Goal: Task Accomplishment & Management: Complete application form

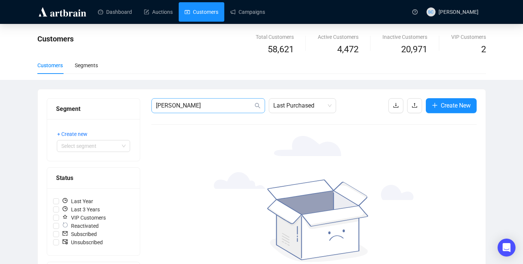
click at [188, 105] on input "[PERSON_NAME]" at bounding box center [204, 105] width 97 height 9
click at [211, 108] on input "[PERSON_NAME]" at bounding box center [204, 105] width 97 height 9
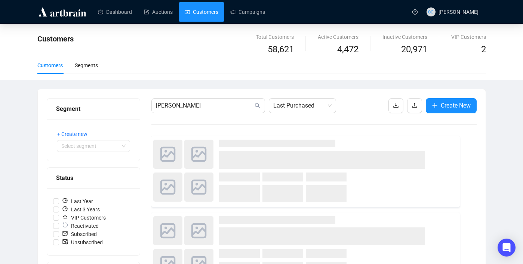
type input "[PERSON_NAME]"
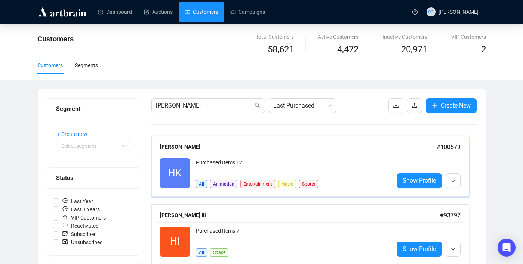
click at [326, 161] on div "Purchased Items: 12" at bounding box center [292, 166] width 192 height 15
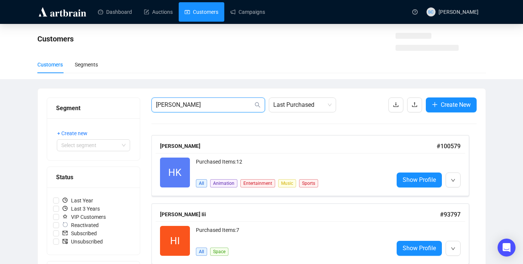
drag, startPoint x: 181, startPoint y: 101, endPoint x: 100, endPoint y: 101, distance: 81.2
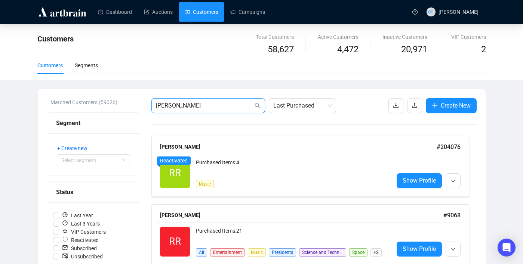
type input "[PERSON_NAME]"
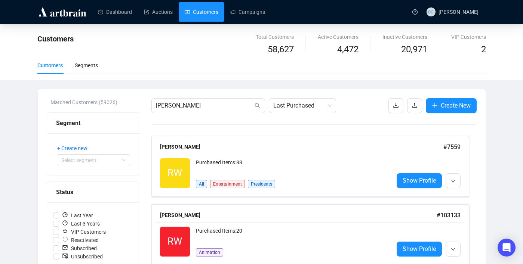
click at [258, 224] on div "RW Reactivated Purchased Items: 20 Animation Show Profile" at bounding box center [311, 242] width 310 height 39
drag, startPoint x: 217, startPoint y: 108, endPoint x: 65, endPoint y: 102, distance: 152.3
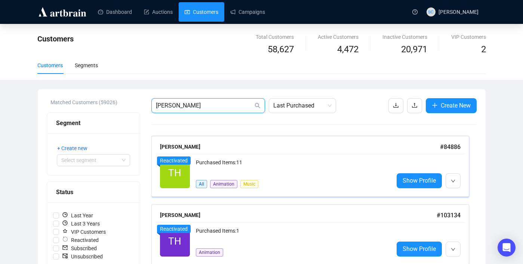
type input "[PERSON_NAME]"
click at [352, 173] on div "Purchased Items: 11" at bounding box center [292, 166] width 192 height 15
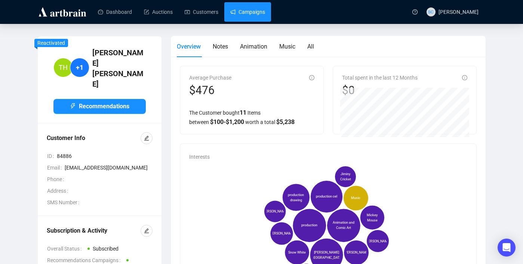
click at [239, 12] on link "Campaigns" at bounding box center [247, 11] width 35 height 19
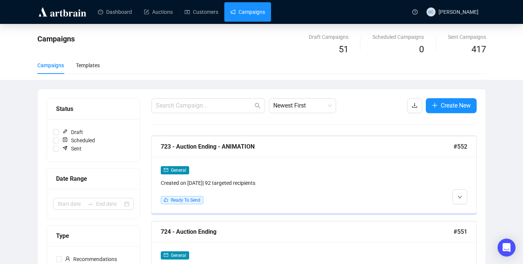
click at [355, 190] on div "General Created on [DATE] | 92 targeted recipients Ready To Send" at bounding box center [275, 185] width 229 height 39
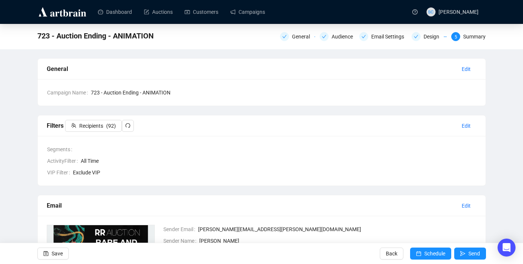
scroll to position [4, 0]
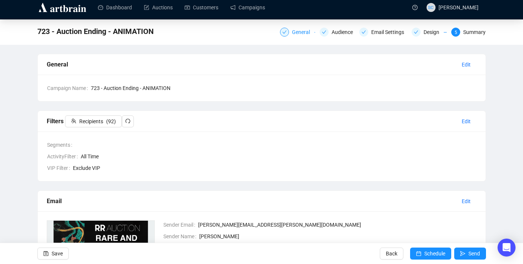
click at [297, 31] on div "General" at bounding box center [303, 32] width 22 height 9
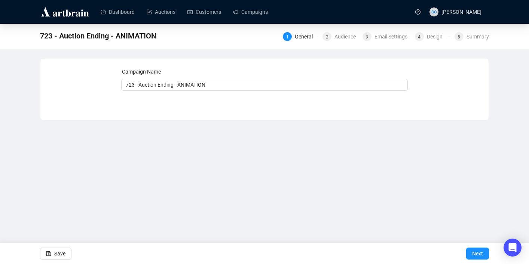
click at [340, 30] on div "1 General 2 Audience 3 Email Settings 4 Design 5 Summary" at bounding box center [386, 36] width 206 height 12
click at [340, 33] on div "Audience" at bounding box center [347, 36] width 26 height 9
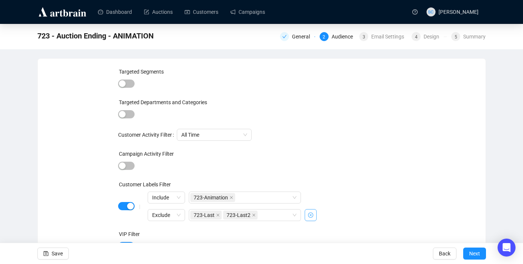
click at [312, 218] on icon "close-circle" at bounding box center [310, 215] width 5 height 5
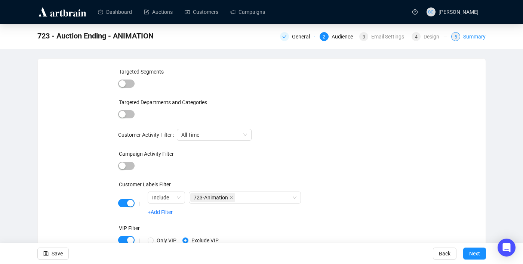
click at [474, 38] on div "Summary" at bounding box center [474, 36] width 22 height 9
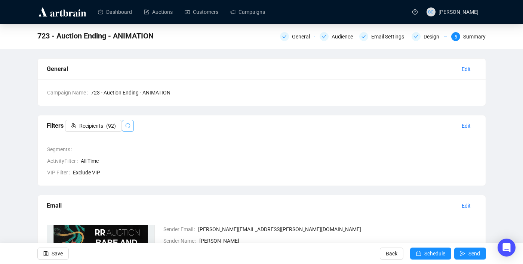
click at [130, 127] on icon "redo" at bounding box center [127, 125] width 5 height 5
click at [301, 38] on div "General" at bounding box center [303, 36] width 22 height 9
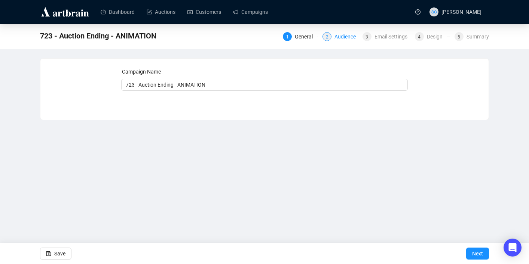
click at [343, 38] on div "Audience" at bounding box center [347, 36] width 26 height 9
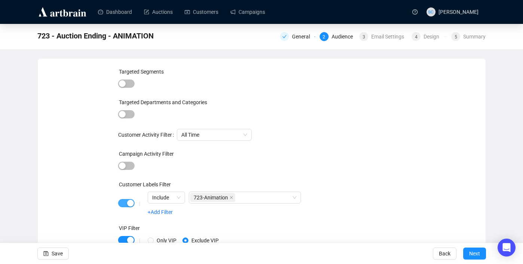
click at [129, 204] on div "button" at bounding box center [130, 203] width 7 height 7
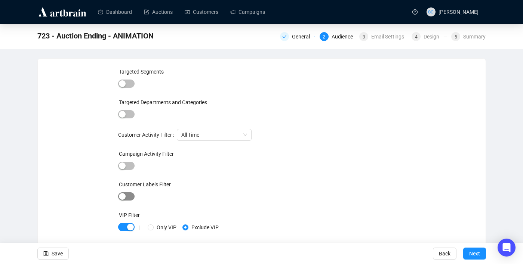
click at [129, 200] on span "button" at bounding box center [126, 197] width 16 height 8
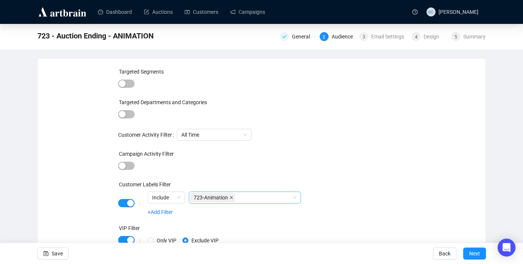
click at [233, 198] on icon "close" at bounding box center [231, 197] width 3 height 3
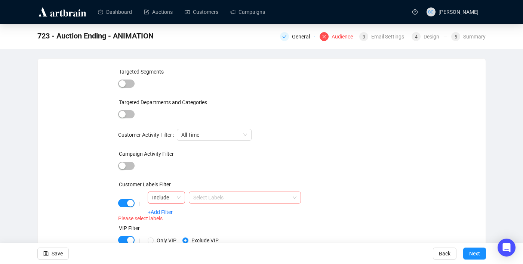
click at [233, 198] on div at bounding box center [240, 198] width 101 height 10
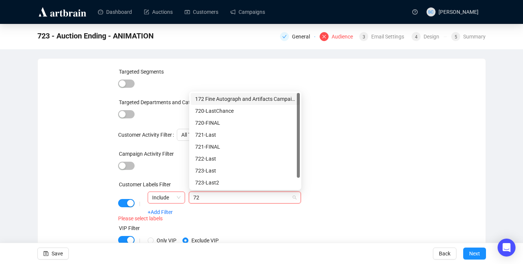
type input "723"
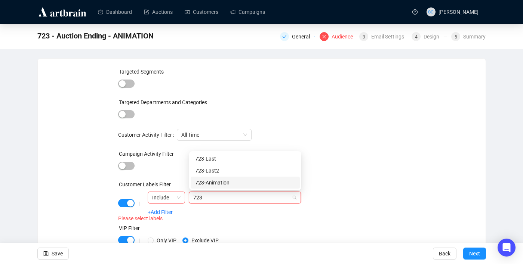
click at [220, 180] on div "723-Animation" at bounding box center [245, 183] width 100 height 8
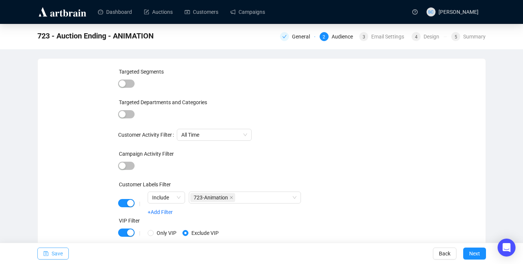
click at [54, 251] on span "Save" at bounding box center [57, 253] width 11 height 21
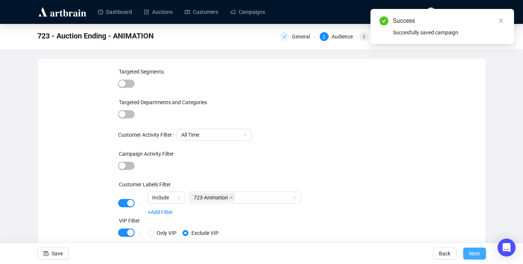
click at [476, 256] on span "Next" at bounding box center [474, 253] width 11 height 21
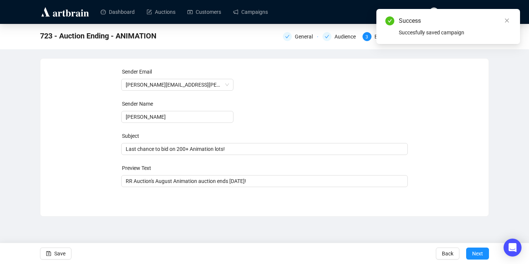
click at [476, 256] on span "Next" at bounding box center [477, 253] width 11 height 21
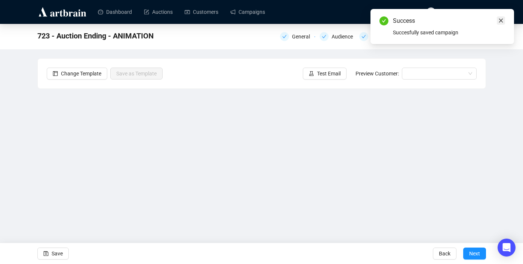
click at [501, 22] on icon "close" at bounding box center [501, 20] width 5 height 5
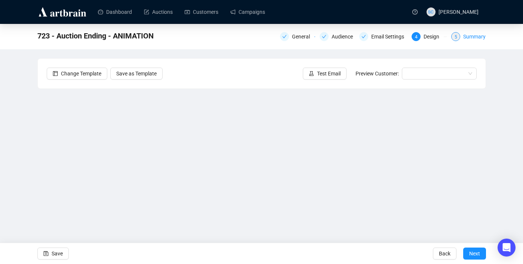
click at [467, 37] on div "Summary" at bounding box center [474, 36] width 22 height 9
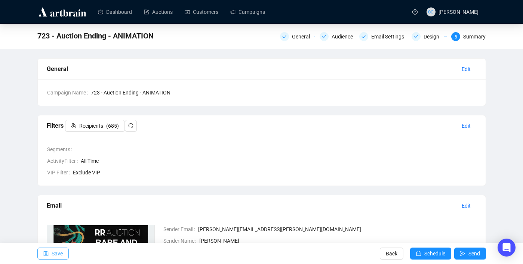
click at [53, 254] on span "Save" at bounding box center [57, 253] width 11 height 21
click at [391, 34] on div "Email Settings" at bounding box center [389, 36] width 37 height 9
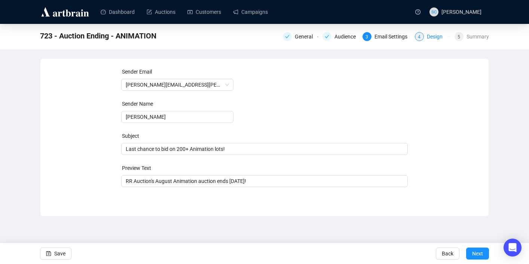
click at [424, 39] on div "4 Design" at bounding box center [432, 36] width 35 height 9
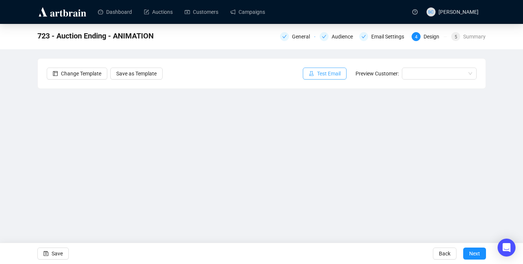
click at [327, 76] on span "Test Email" at bounding box center [329, 74] width 24 height 8
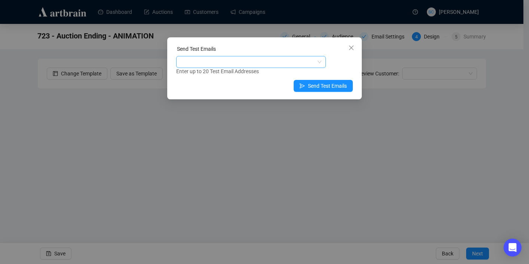
click at [275, 60] on div at bounding box center [247, 62] width 139 height 10
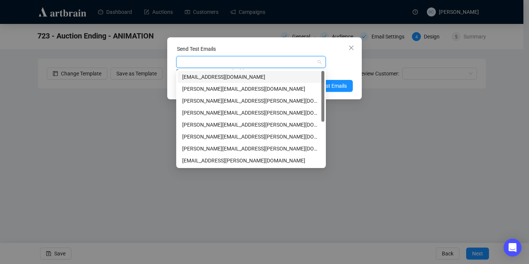
type input "s"
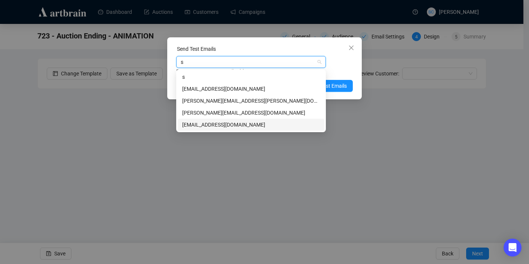
click at [243, 124] on div "[EMAIL_ADDRESS][DOMAIN_NAME]" at bounding box center [251, 125] width 138 height 8
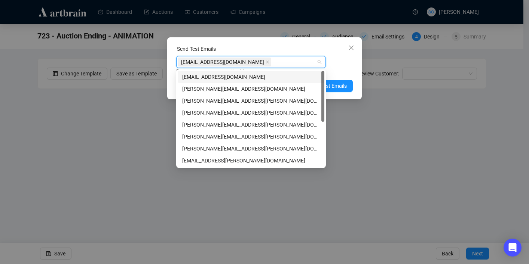
click at [352, 71] on div "Enter up to 20 Test Email Addresses" at bounding box center [264, 71] width 177 height 9
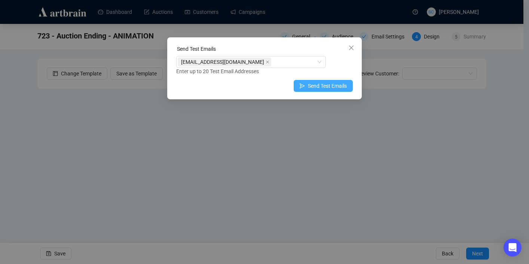
click at [340, 86] on span "Send Test Emails" at bounding box center [327, 86] width 39 height 8
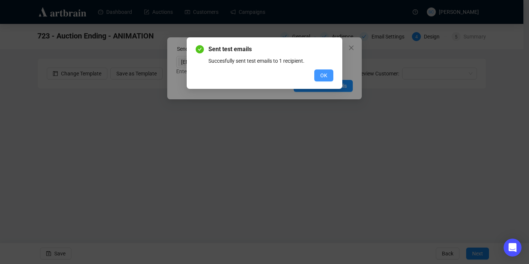
click at [327, 74] on button "OK" at bounding box center [323, 76] width 19 height 12
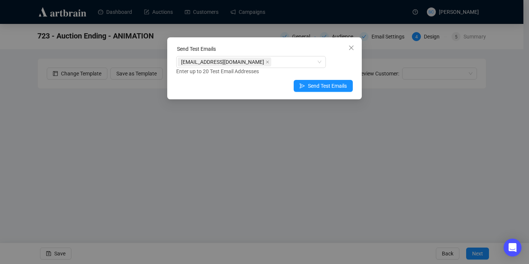
click at [355, 45] on span "Close" at bounding box center [351, 48] width 12 height 6
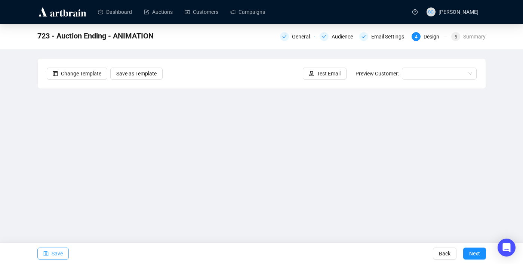
click at [56, 254] on span "Save" at bounding box center [57, 253] width 11 height 21
click at [482, 252] on button "Next" at bounding box center [474, 254] width 23 height 12
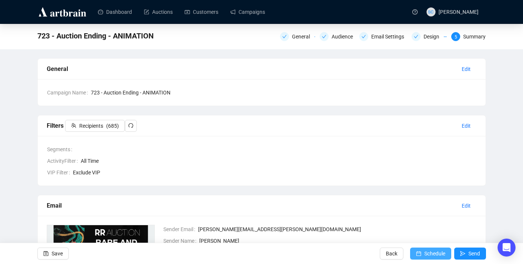
click at [428, 249] on span "Schedule" at bounding box center [435, 253] width 21 height 21
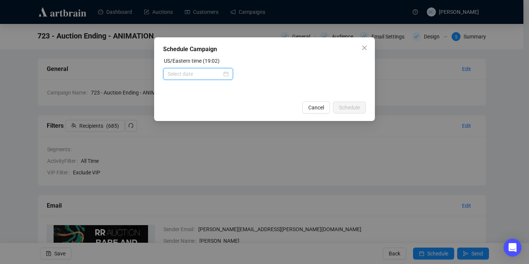
click at [178, 75] on input at bounding box center [195, 74] width 54 height 8
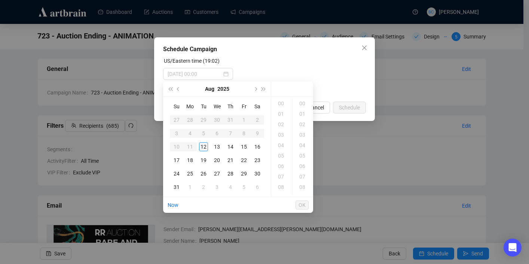
click at [204, 146] on div "12" at bounding box center [203, 147] width 9 height 9
click at [283, 105] on div "19" at bounding box center [282, 103] width 18 height 10
click at [303, 123] on div "35" at bounding box center [303, 124] width 18 height 10
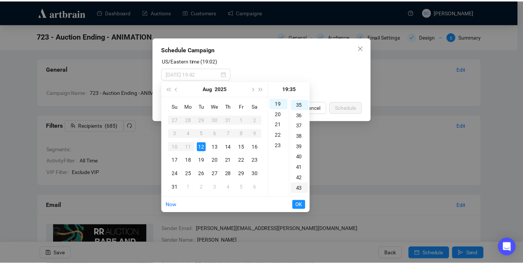
scroll to position [367, 0]
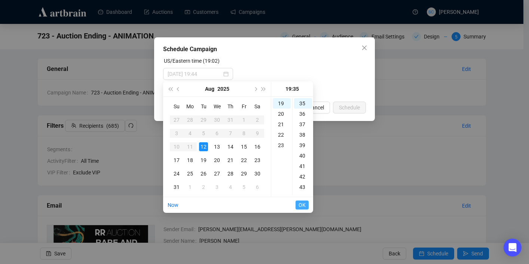
type input "[DATE] 19:35"
click at [304, 202] on span "OK" at bounding box center [301, 205] width 7 height 14
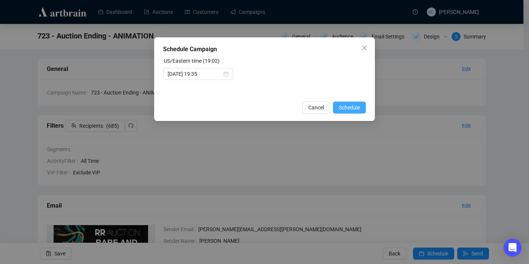
click at [356, 107] on span "Schedule" at bounding box center [349, 108] width 21 height 8
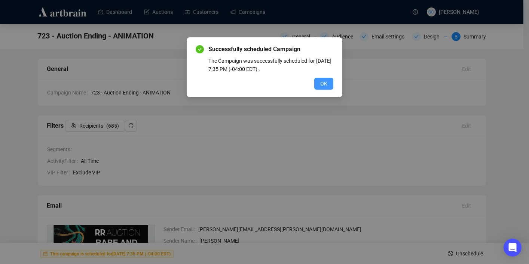
click at [329, 83] on button "OK" at bounding box center [323, 84] width 19 height 12
